Goal: Task Accomplishment & Management: Manage account settings

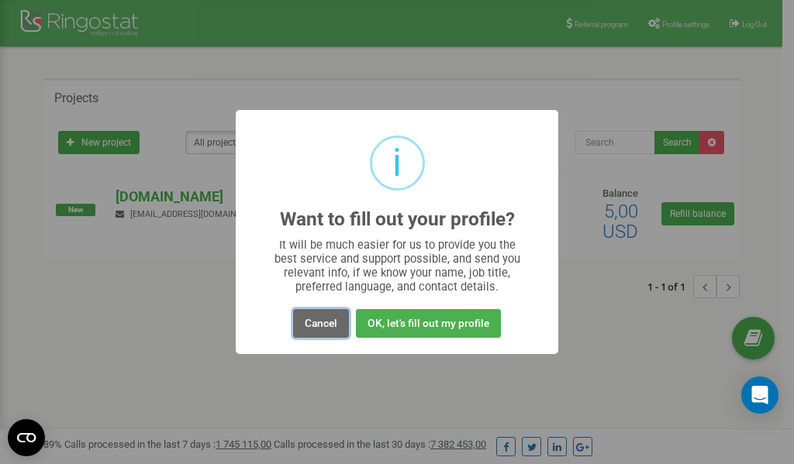
click at [313, 322] on button "Cancel" at bounding box center [321, 323] width 56 height 29
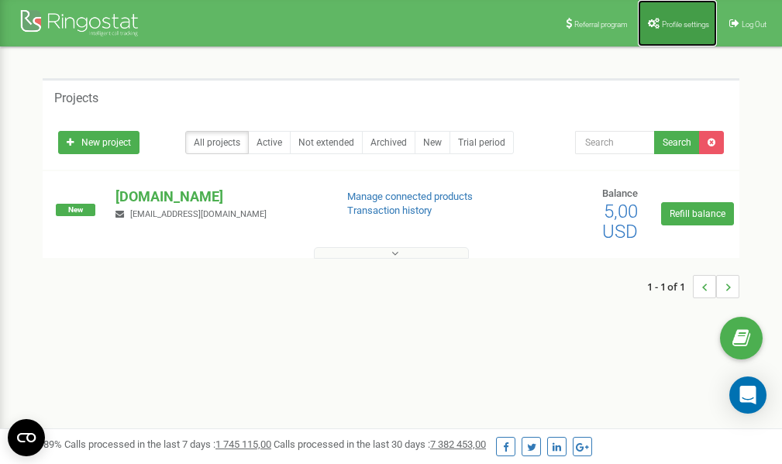
click at [664, 31] on link "Profile settings" at bounding box center [677, 23] width 79 height 47
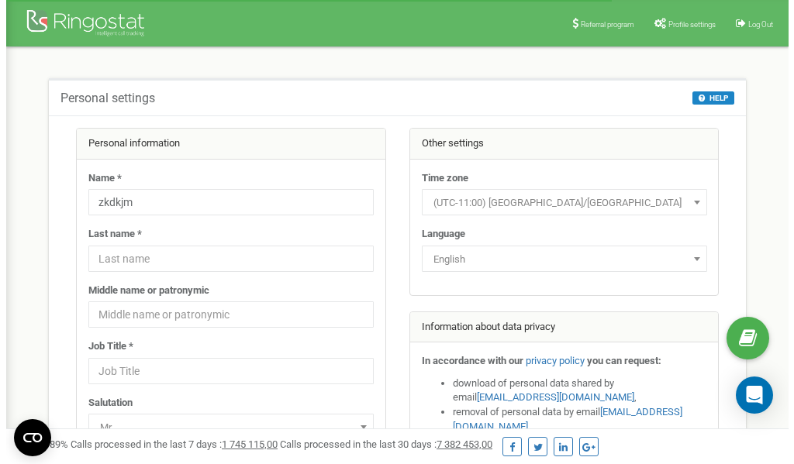
scroll to position [78, 0]
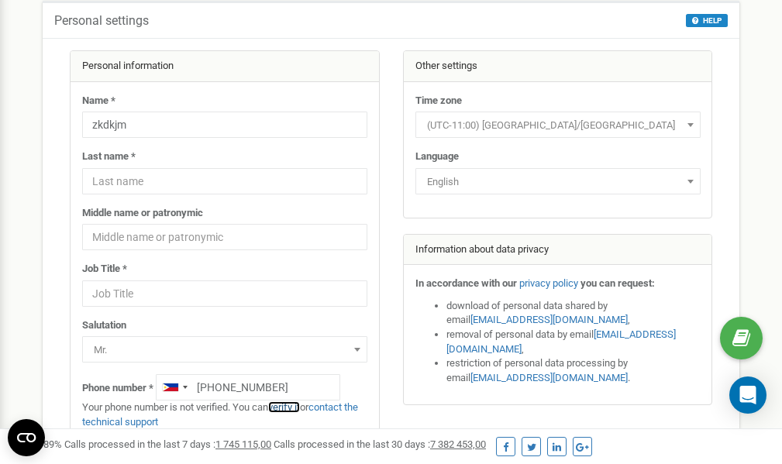
click at [295, 408] on link "verify it" at bounding box center [284, 407] width 32 height 12
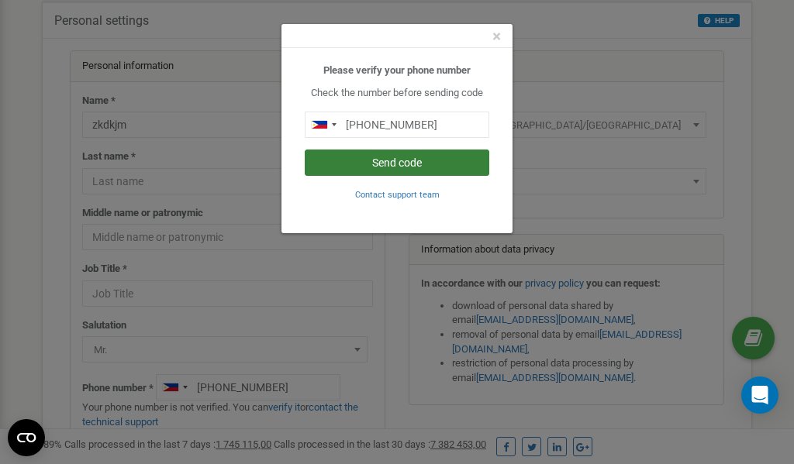
click at [381, 164] on button "Send code" at bounding box center [397, 163] width 184 height 26
